Goal: Navigation & Orientation: Find specific page/section

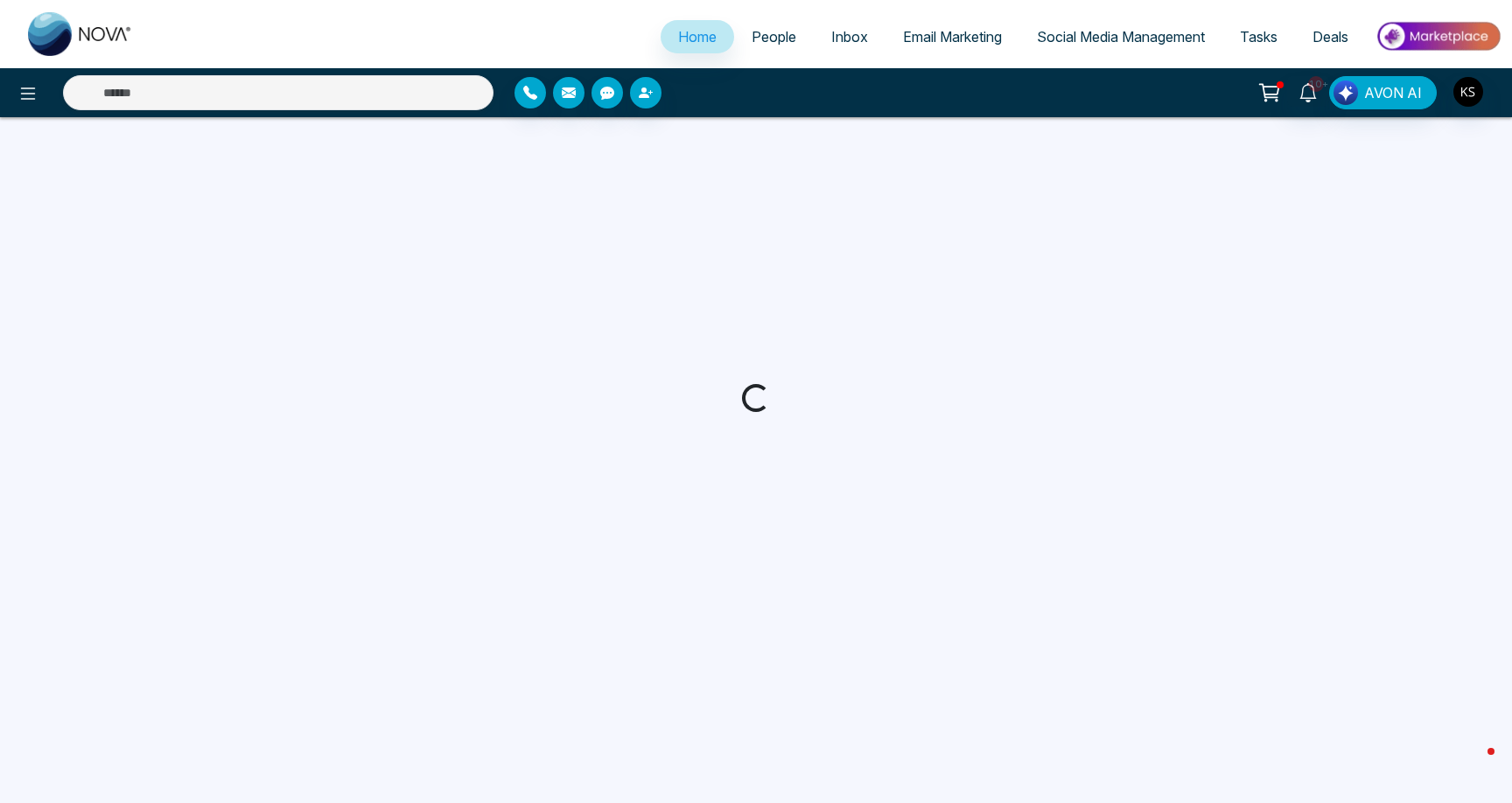
select select "*"
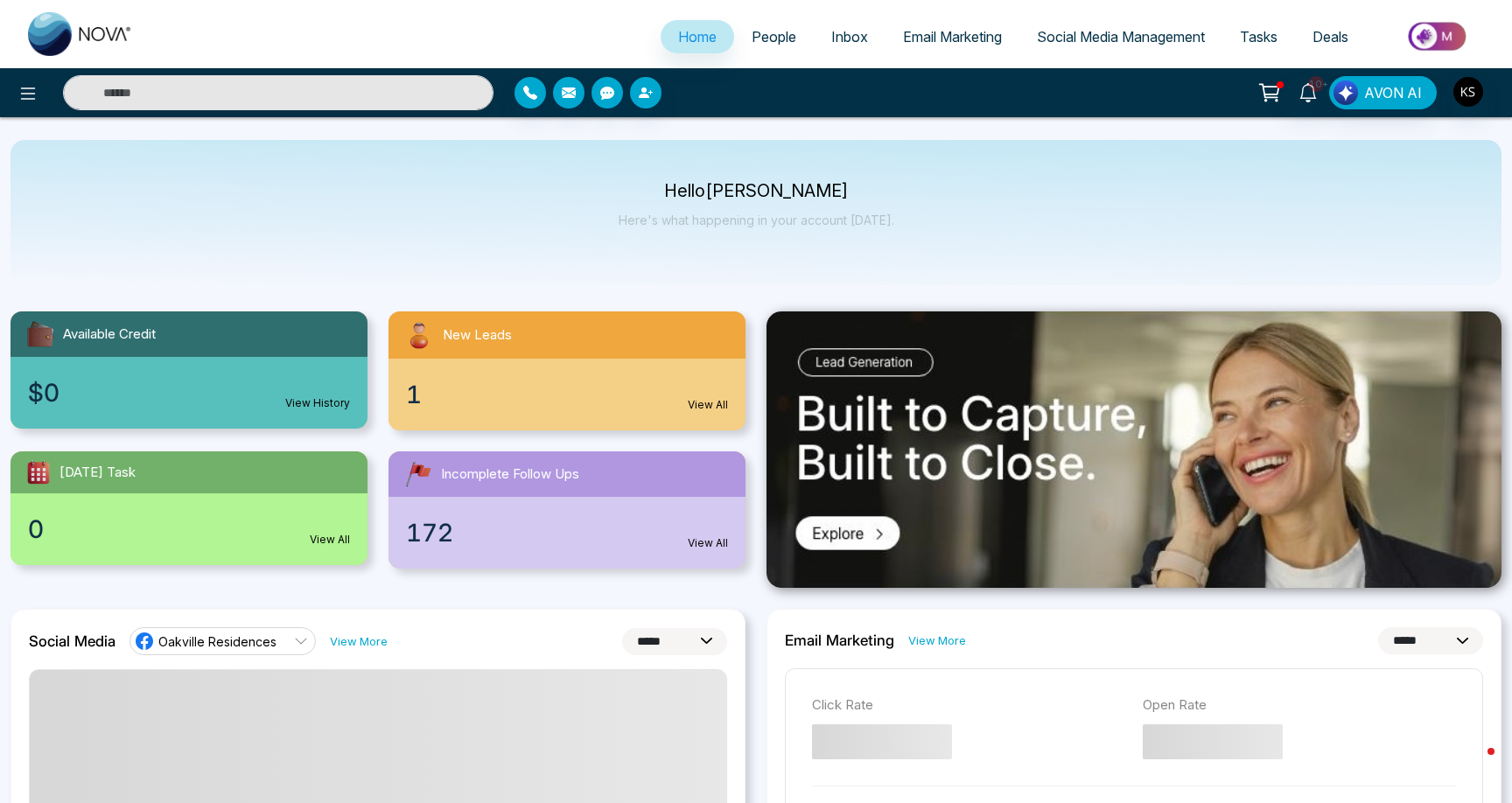
click at [766, 41] on span "People" at bounding box center [773, 37] width 44 height 18
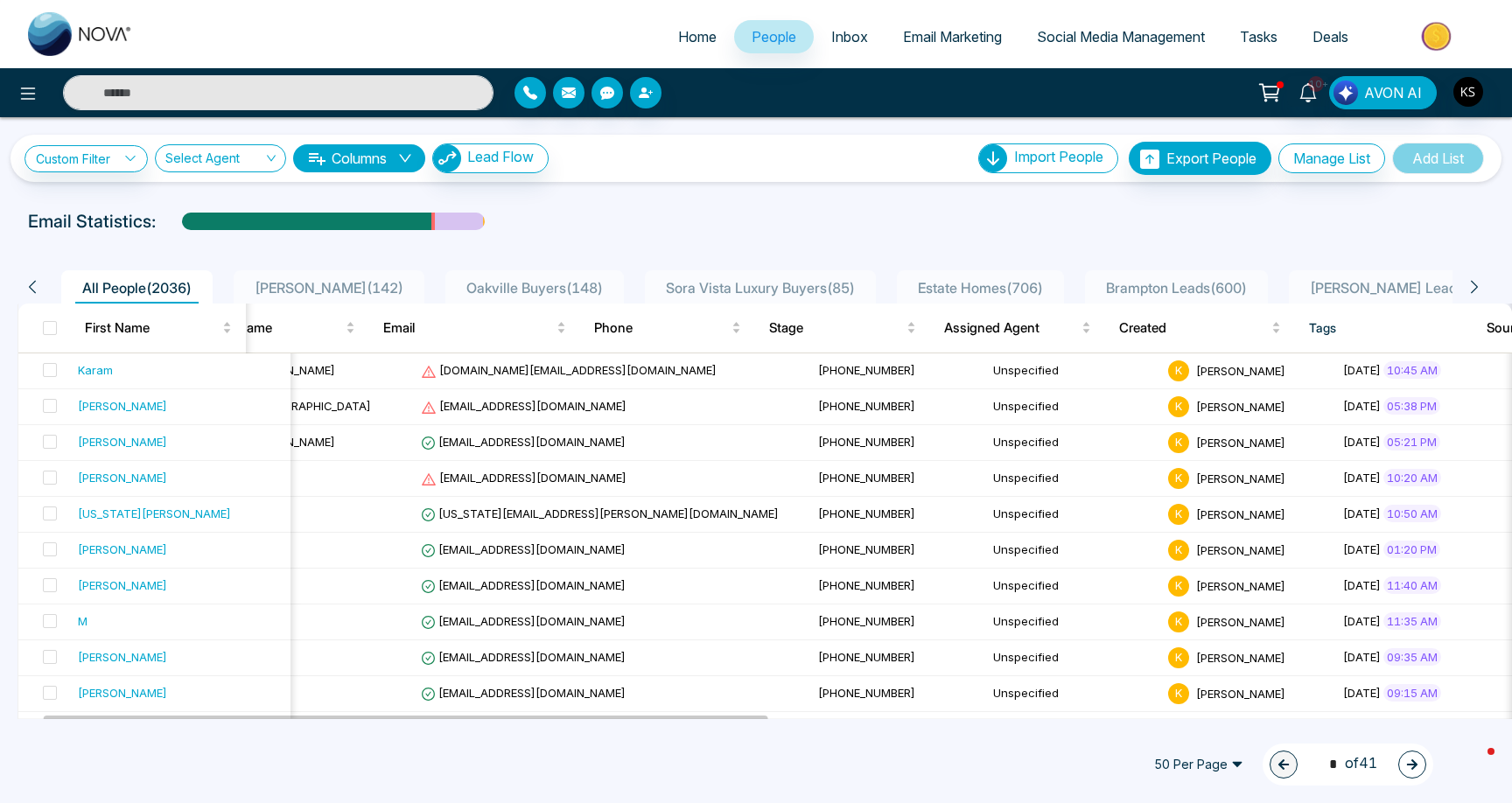
click at [1315, 30] on span "Deals" at bounding box center [1330, 37] width 36 height 18
